Goal: Task Accomplishment & Management: Manage account settings

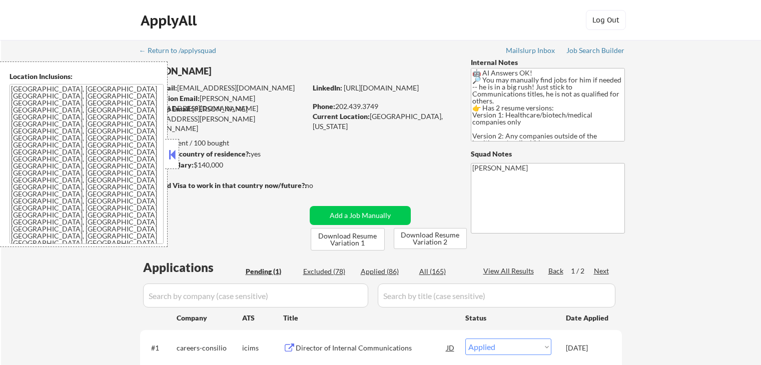
select select ""applied""
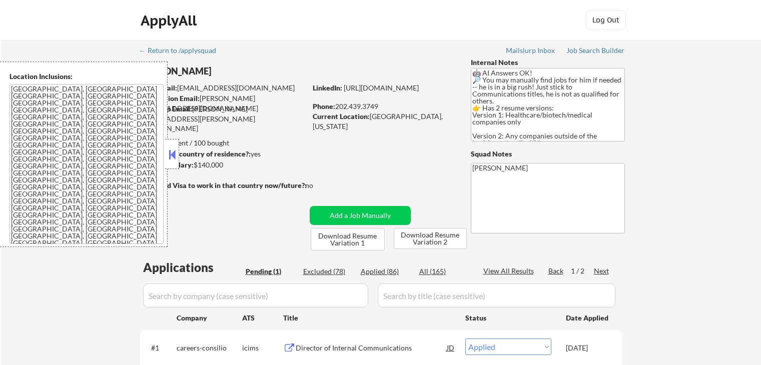
select select ""applied""
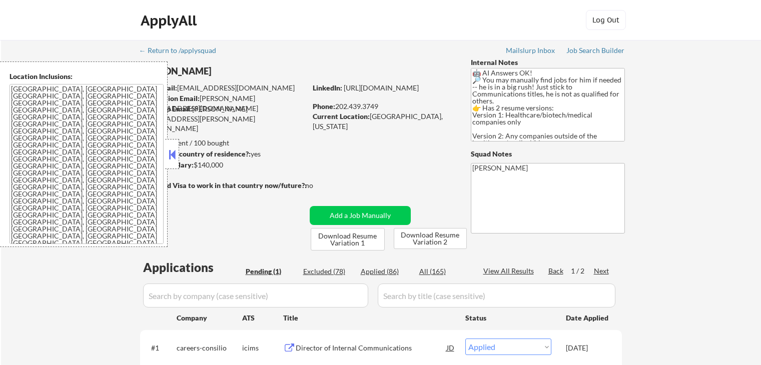
select select ""applied""
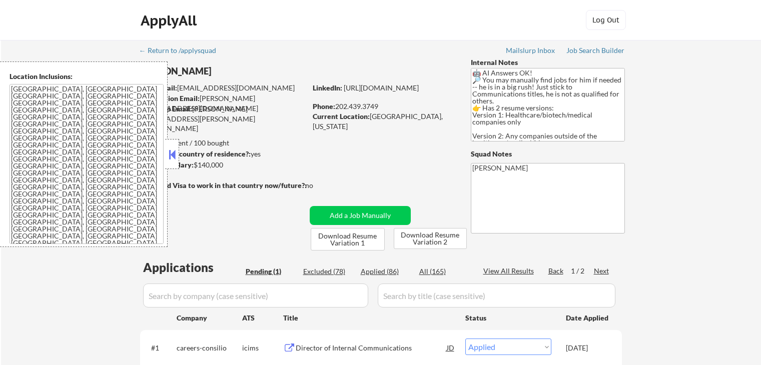
select select ""applied""
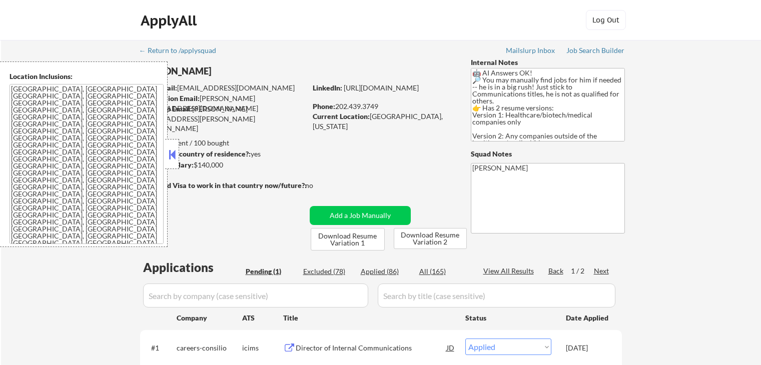
select select ""applied""
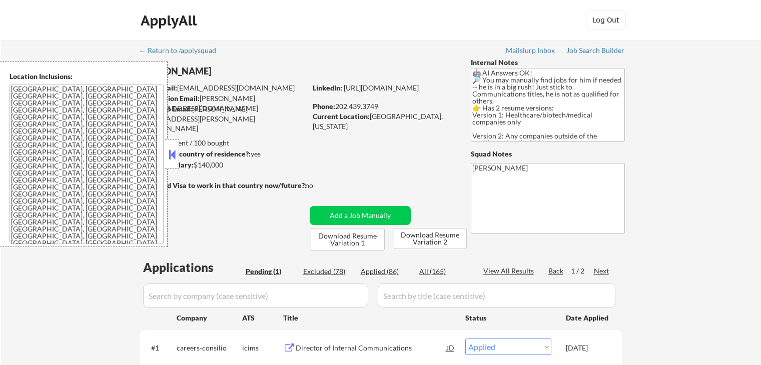
select select ""applied""
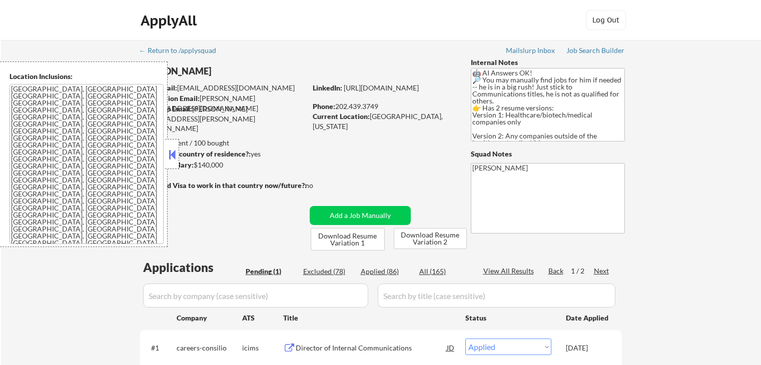
select select ""applied""
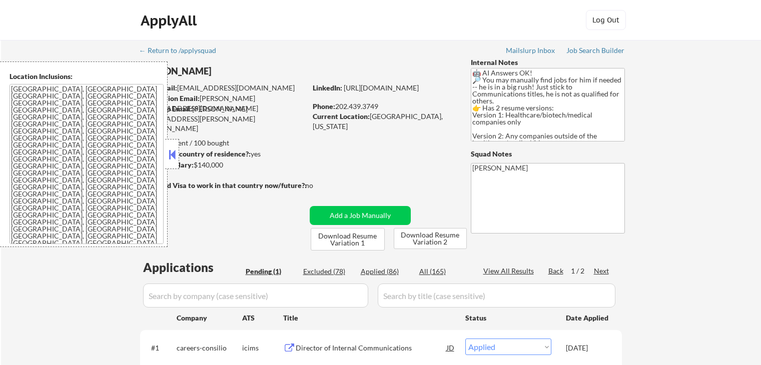
select select ""applied""
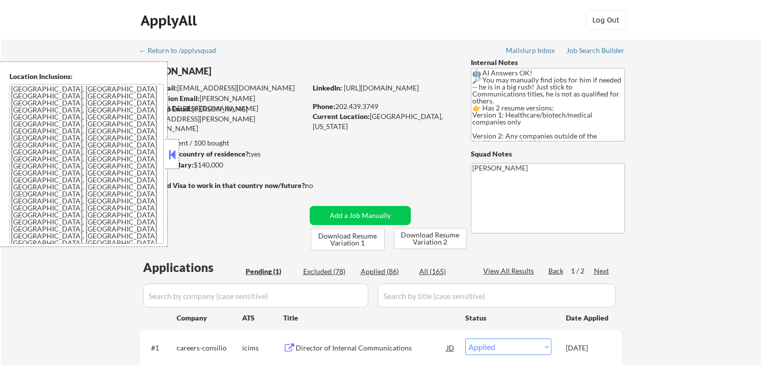
select select ""applied""
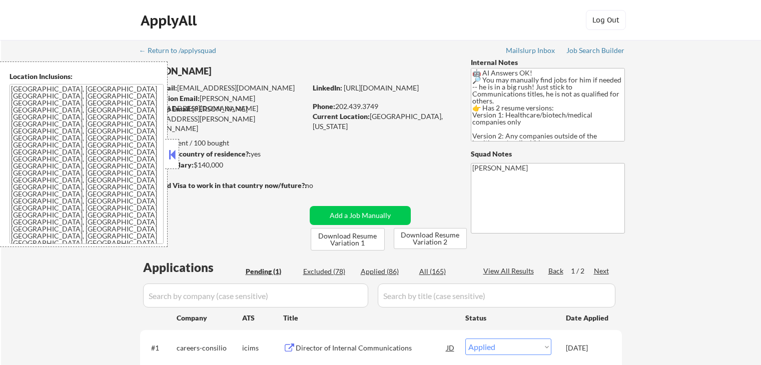
select select ""applied""
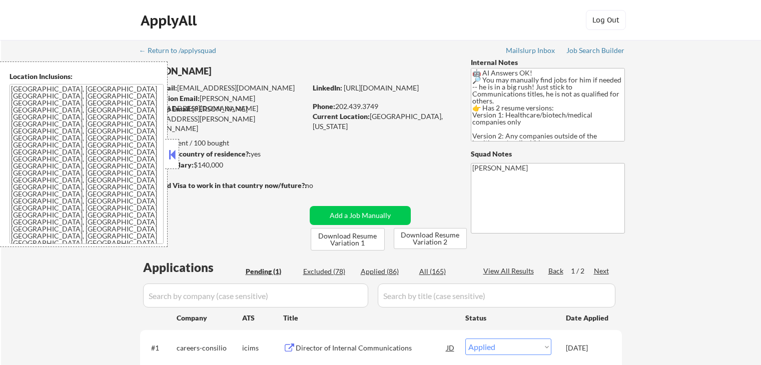
select select ""applied""
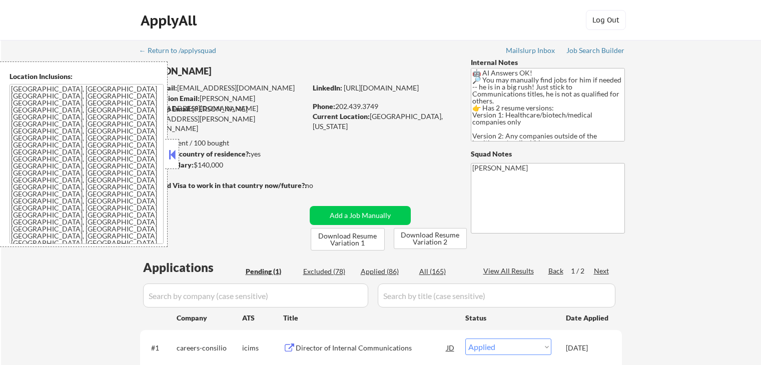
select select ""applied""
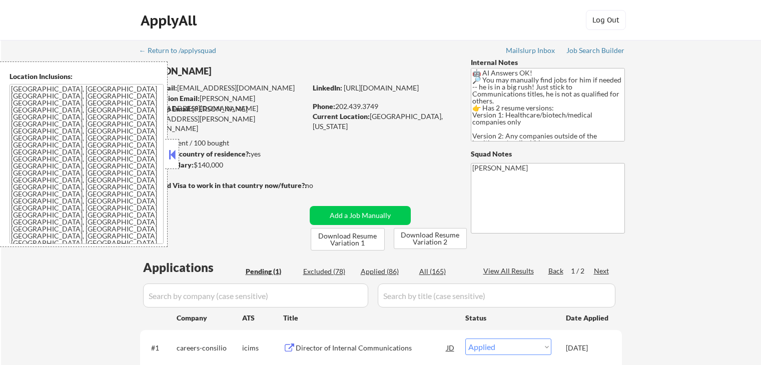
select select ""applied""
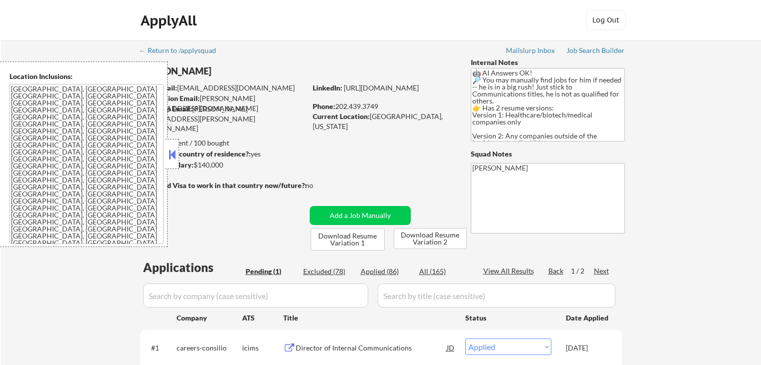
select select ""applied""
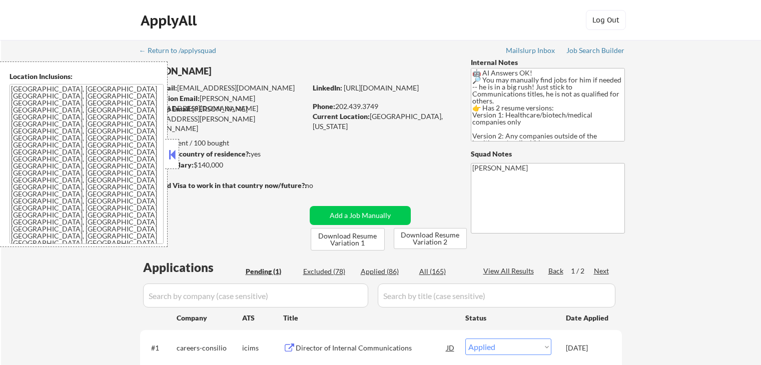
select select ""applied""
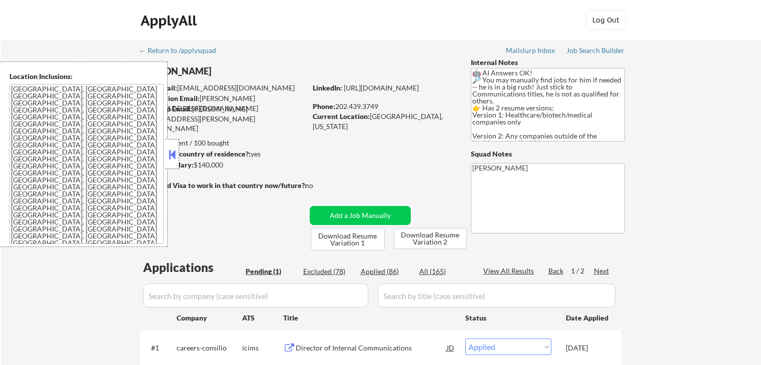
select select ""applied""
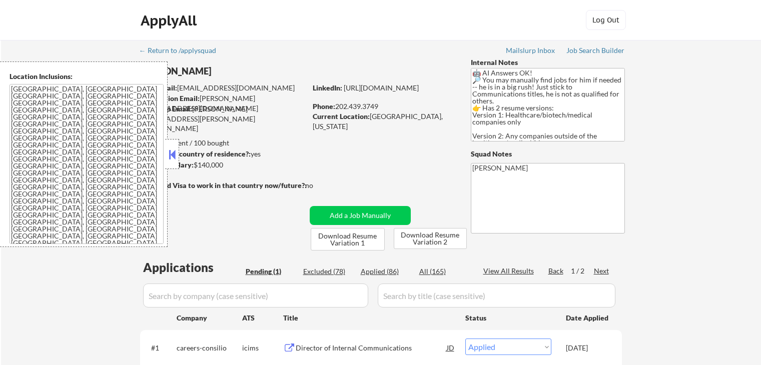
select select ""applied""
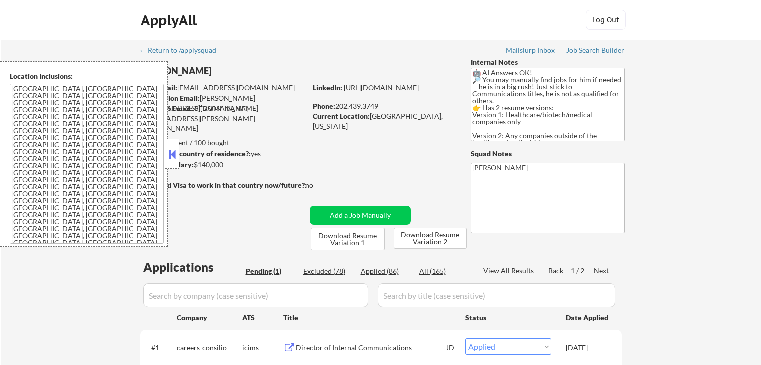
select select ""applied""
select select ""excluded__location_""
select select ""excluded__expired_""
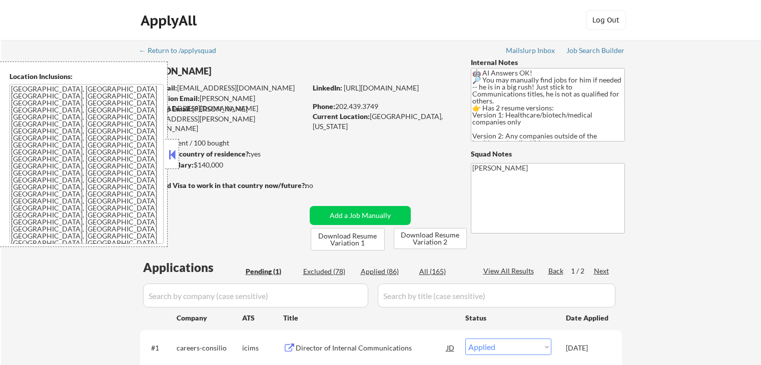
select select ""excluded__location_""
select select ""excluded__expired_""
select select ""excluded__location_""
select select ""excluded""
select select ""excluded__expired_""
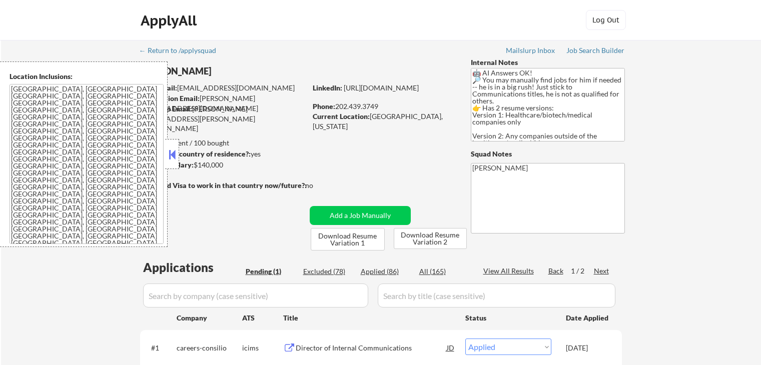
select select ""excluded__salary_""
select select ""excluded__location_""
select select ""excluded""
select select ""excluded__expired_""
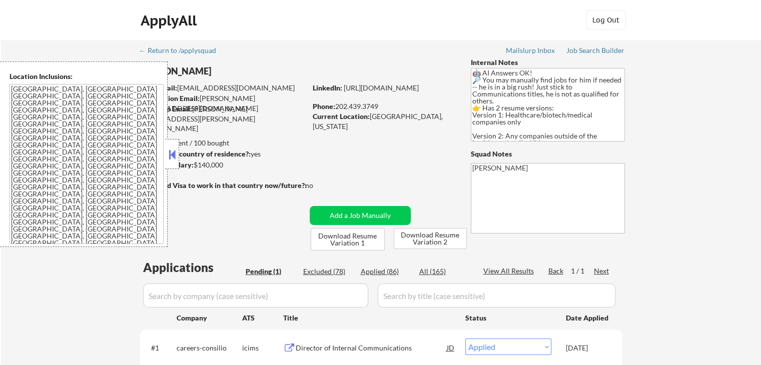
click at [171, 151] on button at bounding box center [172, 154] width 11 height 15
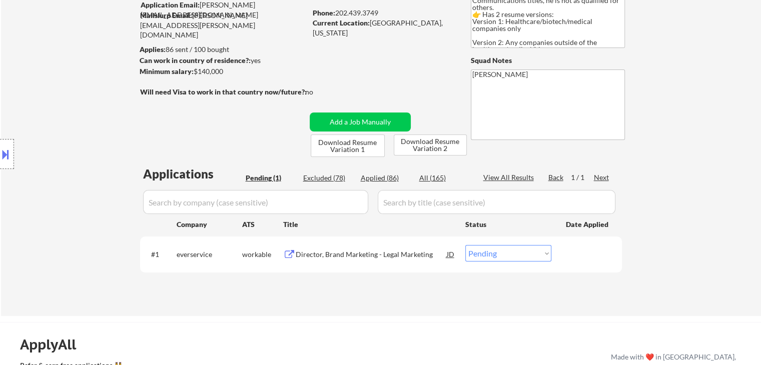
scroll to position [150, 0]
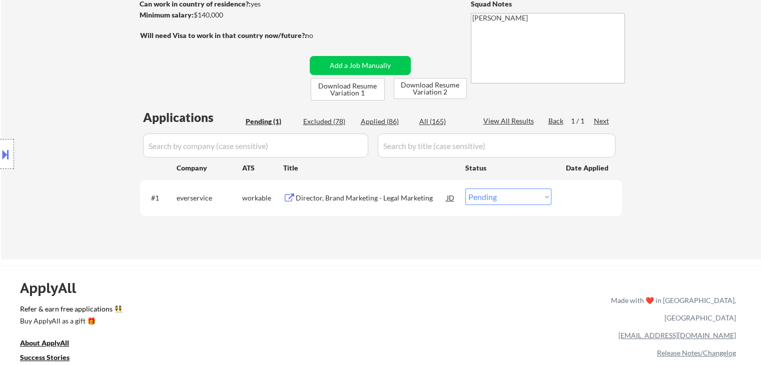
click at [356, 205] on div "Director, Brand Marketing - Legal Marketing" at bounding box center [371, 198] width 151 height 18
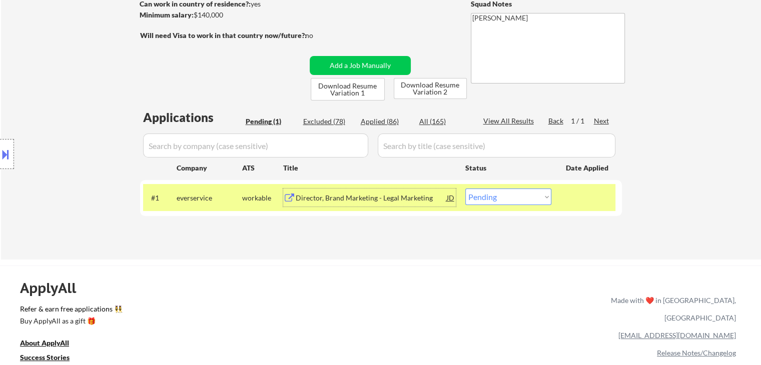
click at [483, 192] on select "Choose an option... Pending Applied Excluded (Questions) Excluded (Expired) Exc…" at bounding box center [508, 197] width 86 height 17
select select ""excluded__expired_""
click at [465, 189] on select "Choose an option... Pending Applied Excluded (Questions) Excluded (Expired) Exc…" at bounding box center [508, 197] width 86 height 17
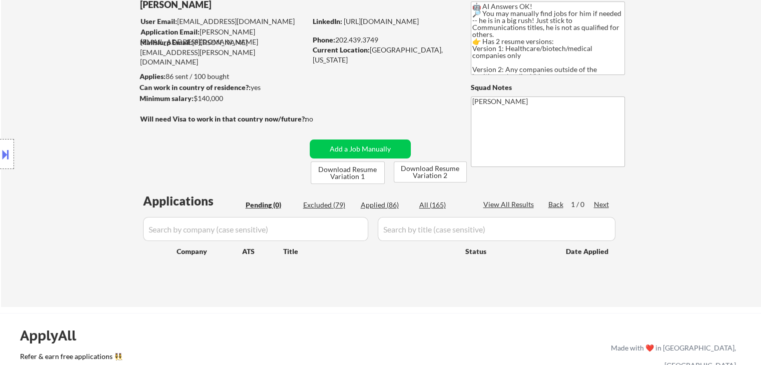
scroll to position [50, 0]
